Goal: Task Accomplishment & Management: Manage account settings

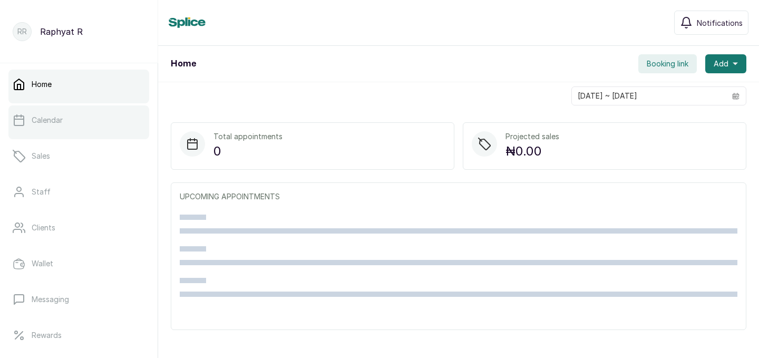
click at [109, 120] on link "Calendar" at bounding box center [78, 120] width 141 height 30
click at [117, 121] on link "Calendar" at bounding box center [78, 120] width 141 height 30
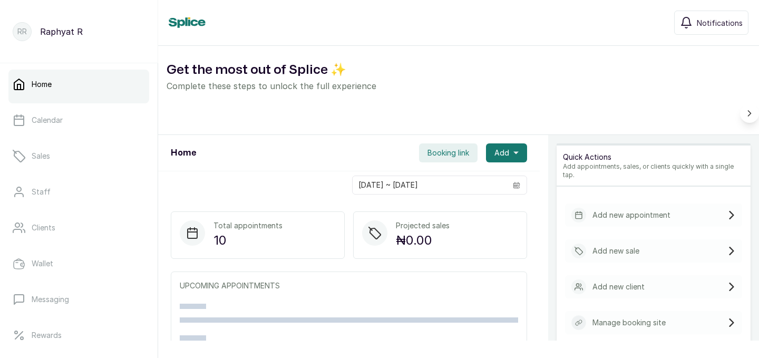
scroll to position [93, 0]
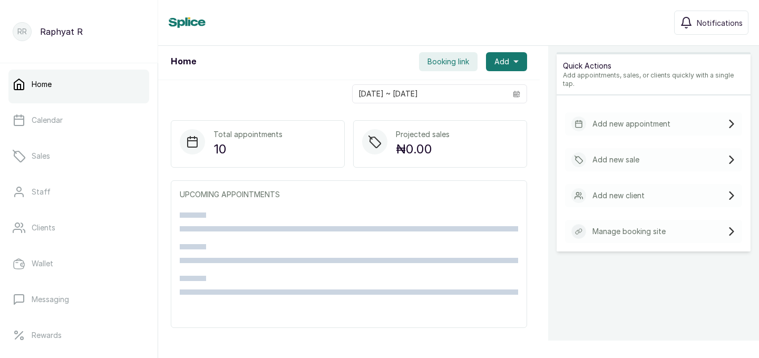
click at [392, 24] on div "Home Notifications" at bounding box center [459, 23] width 580 height 24
click at [329, 22] on div "Home Notifications" at bounding box center [459, 23] width 580 height 24
click at [338, 71] on div "Home Booking link Add" at bounding box center [349, 62] width 382 height 36
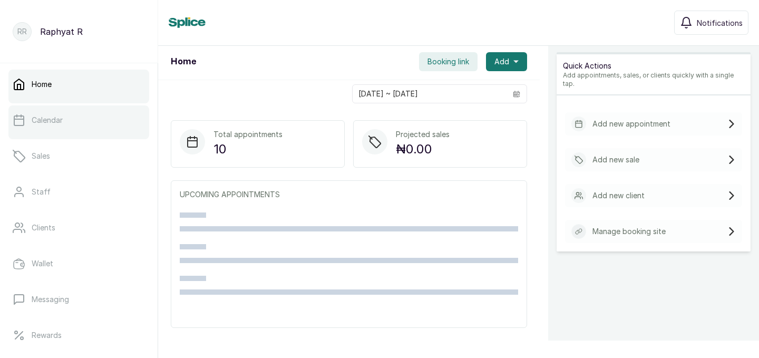
click at [55, 116] on p "Calendar" at bounding box center [47, 120] width 31 height 11
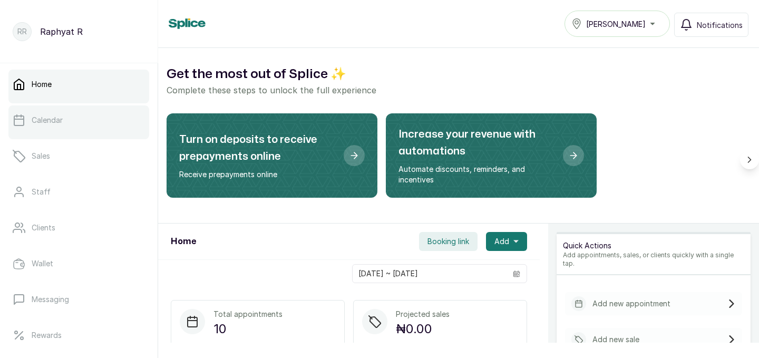
click at [76, 128] on link "Calendar" at bounding box center [78, 120] width 141 height 30
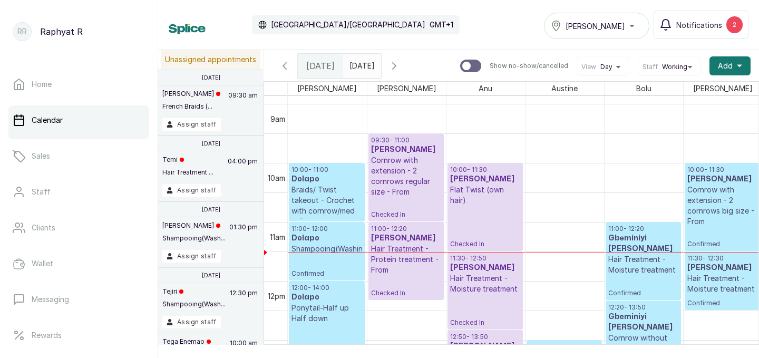
click at [401, 69] on icon "button" at bounding box center [394, 66] width 13 height 13
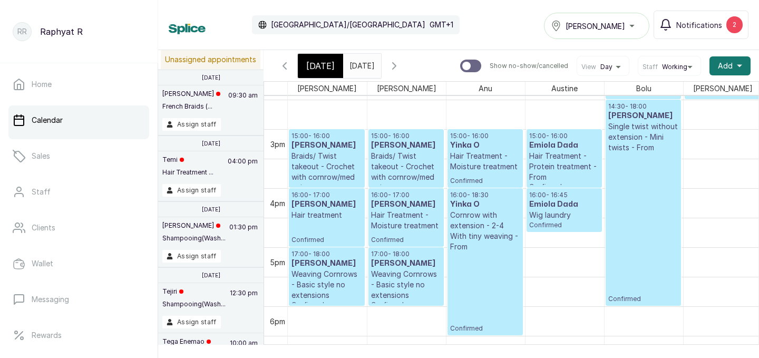
drag, startPoint x: 573, startPoint y: 201, endPoint x: 577, endPoint y: 221, distance: 20.4
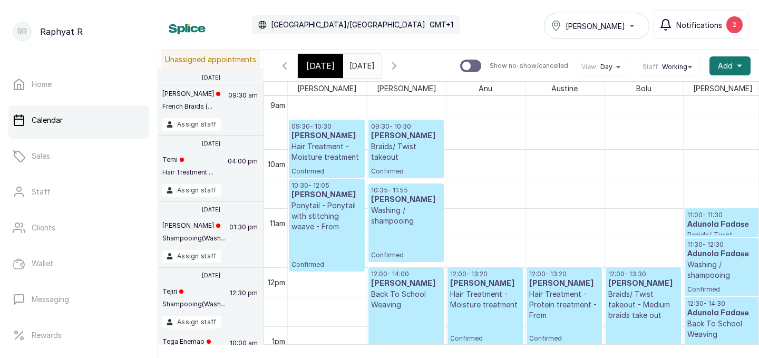
click at [731, 20] on div "2" at bounding box center [734, 24] width 16 height 17
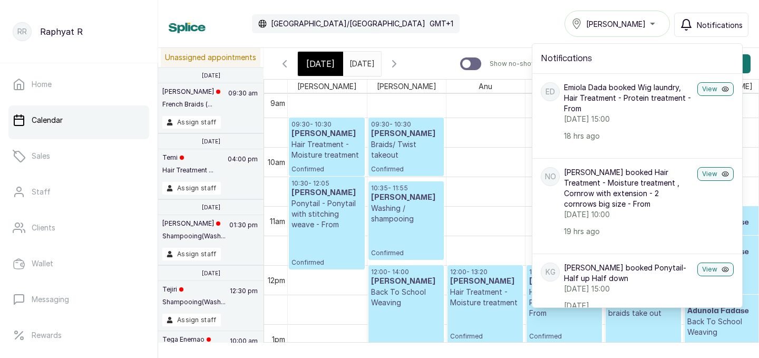
click at [500, 36] on div "Calendar Africa/Lagos GMT+1 Tasala Lekki Notifications Notifications ED Emiola …" at bounding box center [459, 24] width 580 height 26
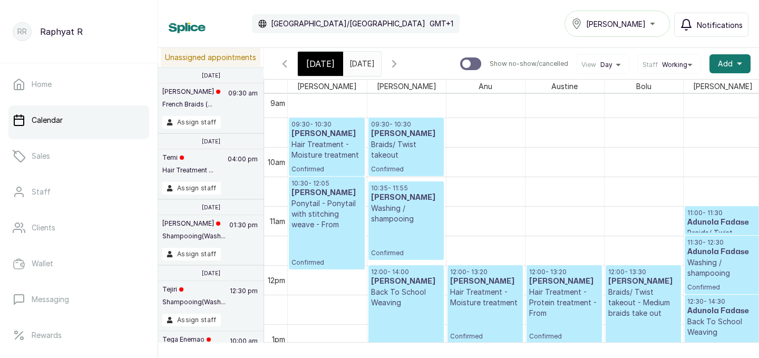
click at [609, 24] on span "Tasala Lekki" at bounding box center [616, 23] width 60 height 11
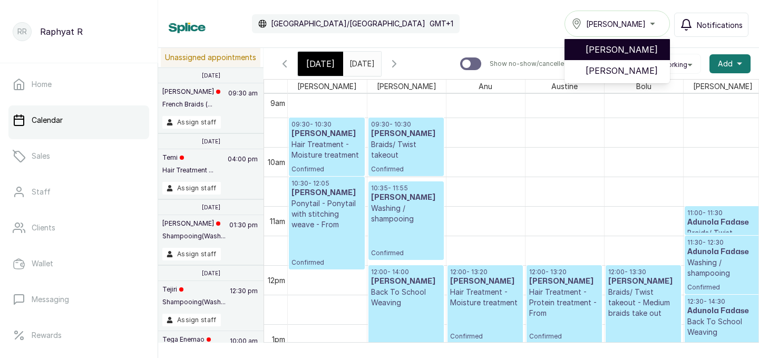
click at [606, 48] on span "[PERSON_NAME]" at bounding box center [624, 49] width 76 height 13
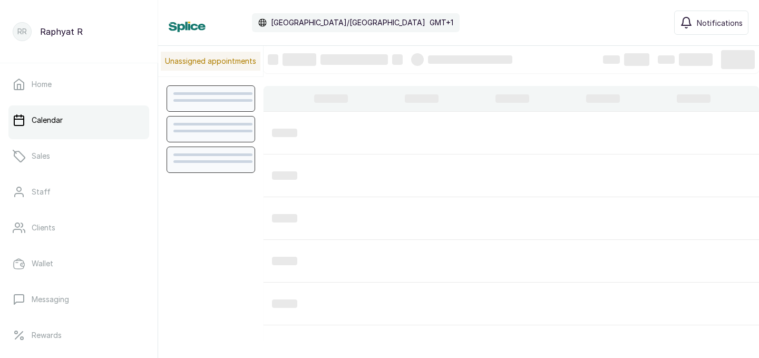
scroll to position [355, 0]
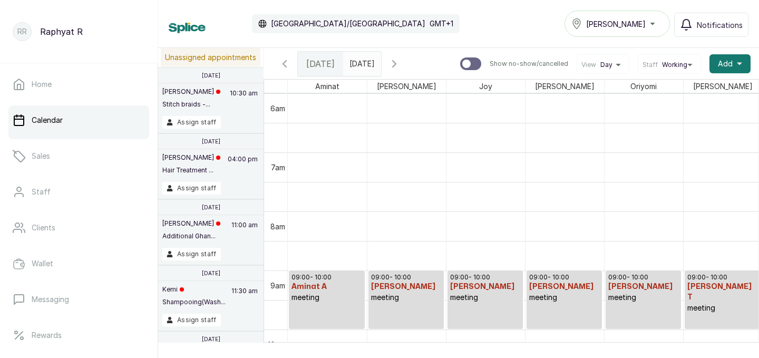
click at [606, 48] on div "[DATE] [DATE] Show no-show/cancelled View Day Staff Working Add +" at bounding box center [512, 63] width 496 height 31
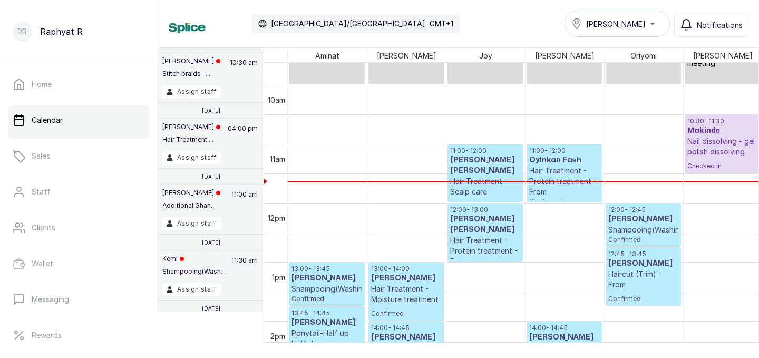
scroll to position [41, 0]
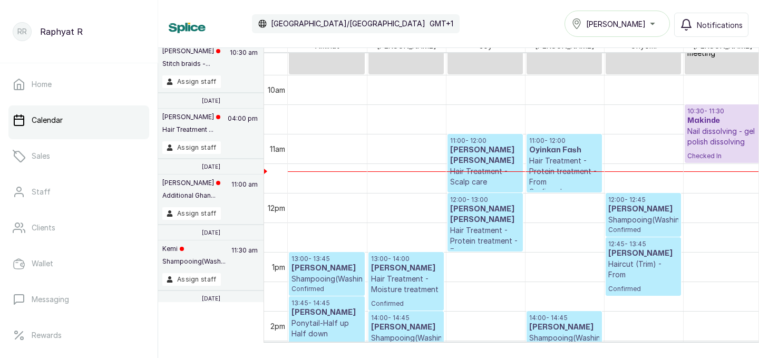
click at [575, 164] on p "Hair Treatment - Protein treatment - From" at bounding box center [564, 172] width 70 height 32
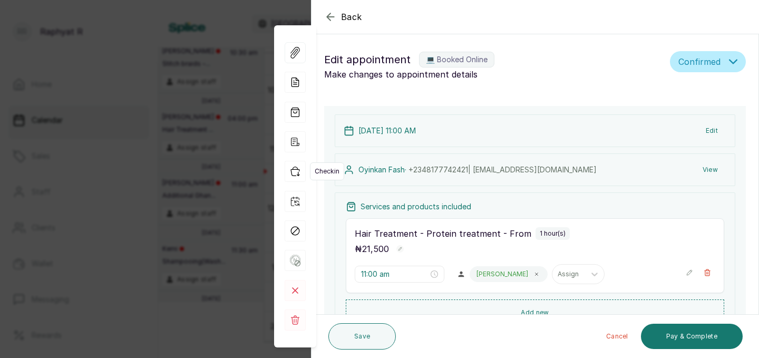
click at [295, 167] on icon "button" at bounding box center [295, 171] width 8 height 9
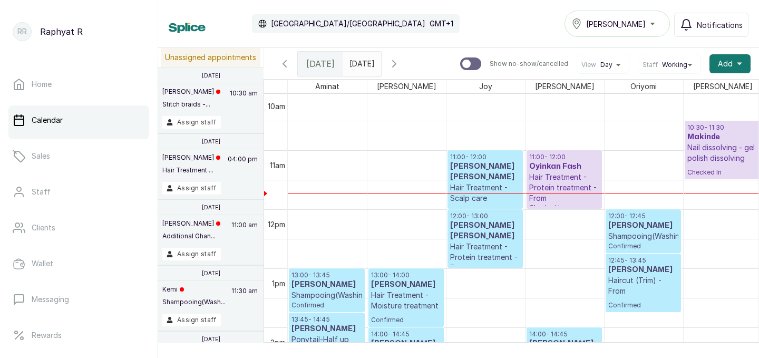
scroll to position [620, 0]
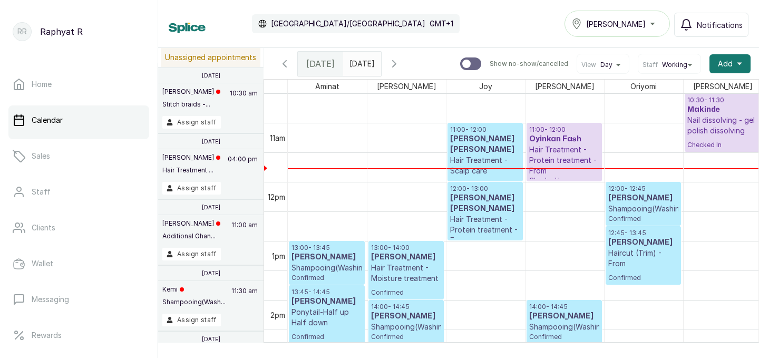
click at [514, 124] on div "11:00 - 12:00 [PERSON_NAME] [PERSON_NAME] Hair Treatment - Scalp care treatment…" at bounding box center [485, 151] width 74 height 57
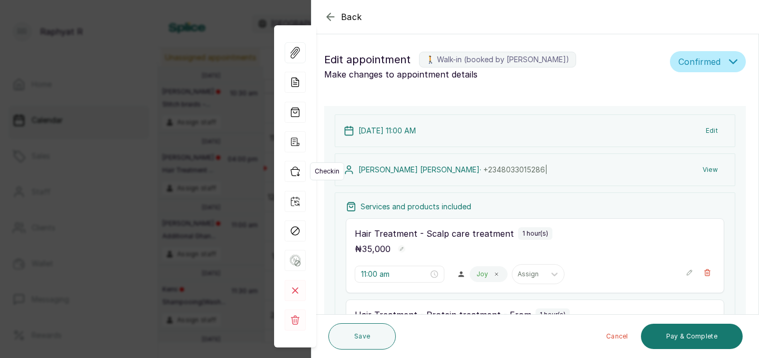
click at [296, 174] on icon "button" at bounding box center [295, 171] width 21 height 21
